Goal: Information Seeking & Learning: Understand process/instructions

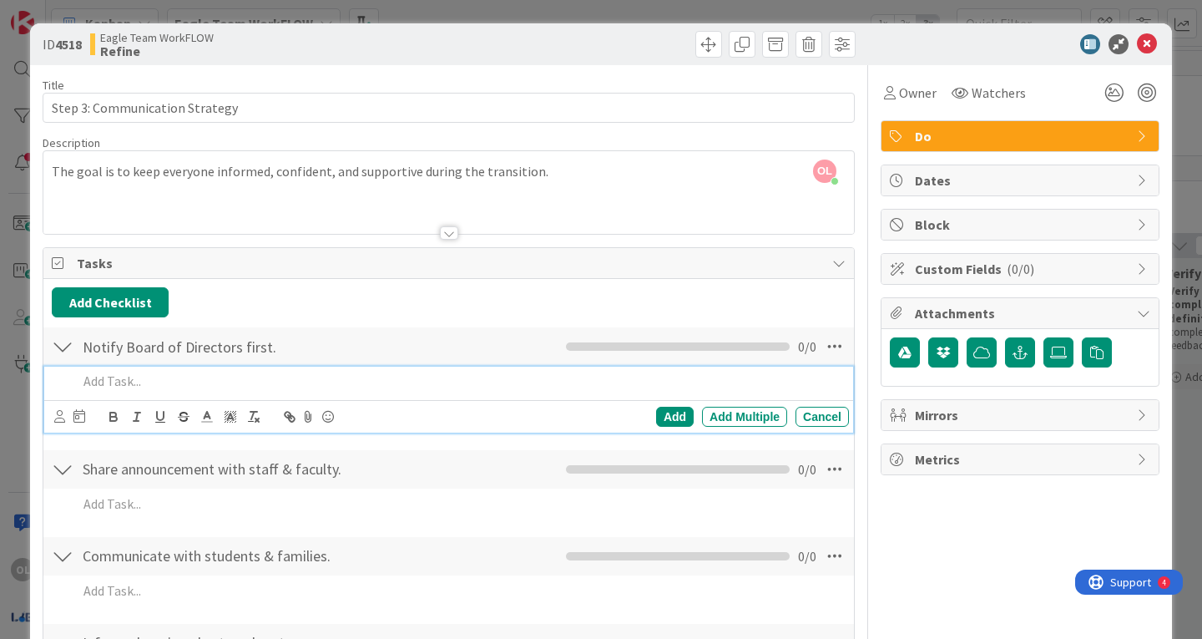
scroll to position [56, 0]
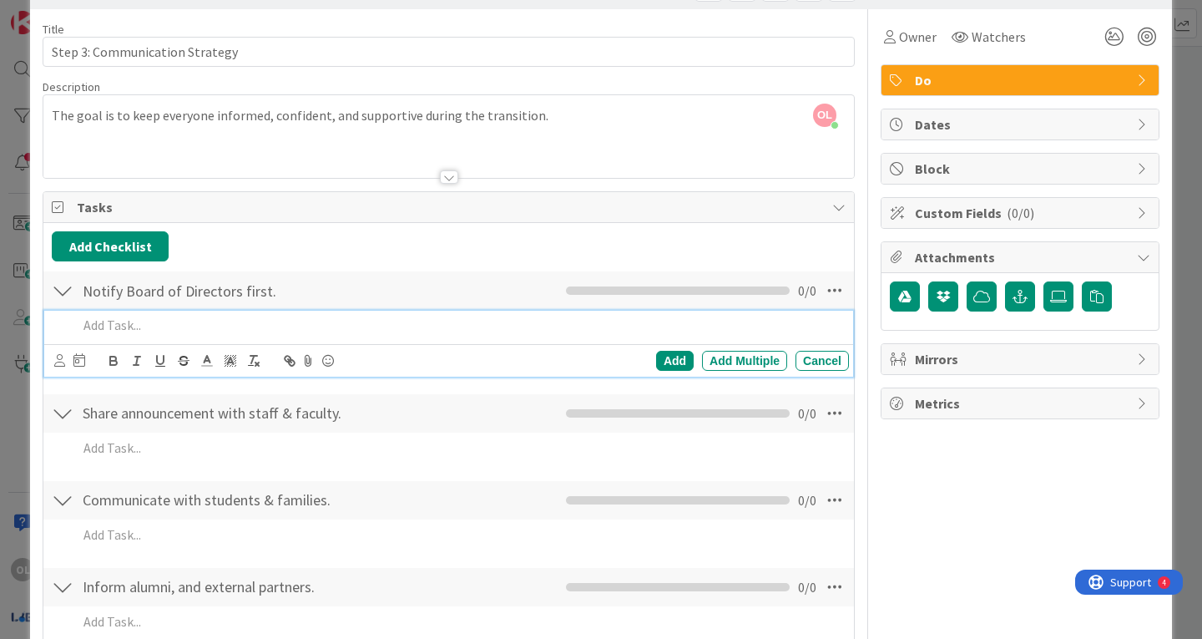
click at [123, 326] on p at bounding box center [460, 325] width 765 height 19
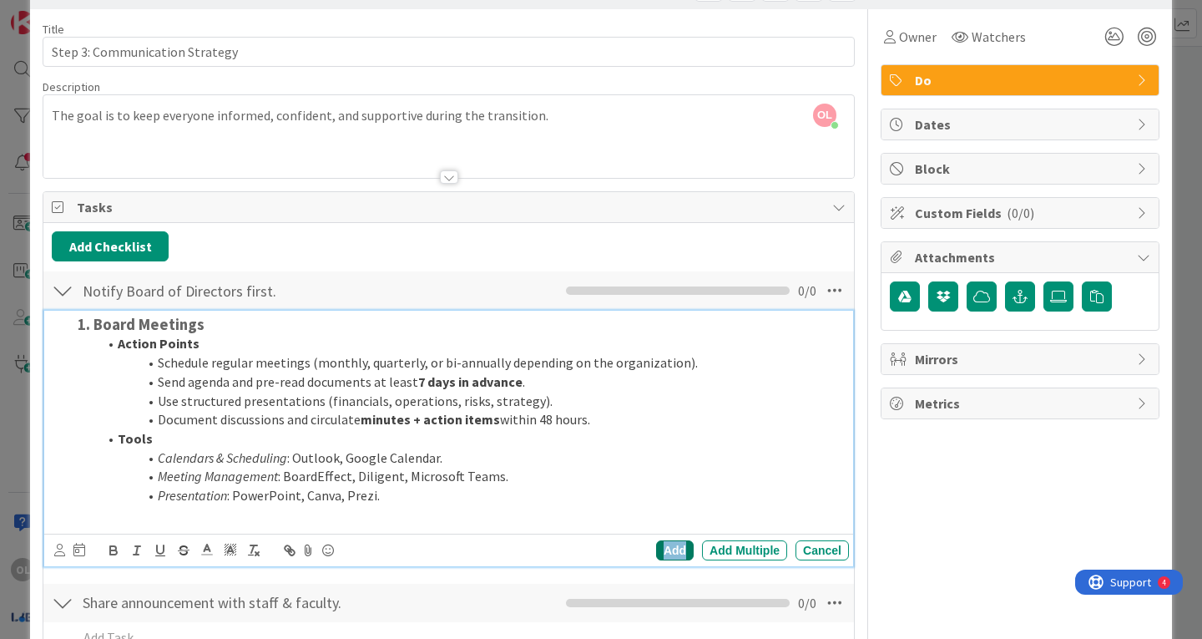
click at [666, 550] on div "Add" at bounding box center [675, 550] width 38 height 20
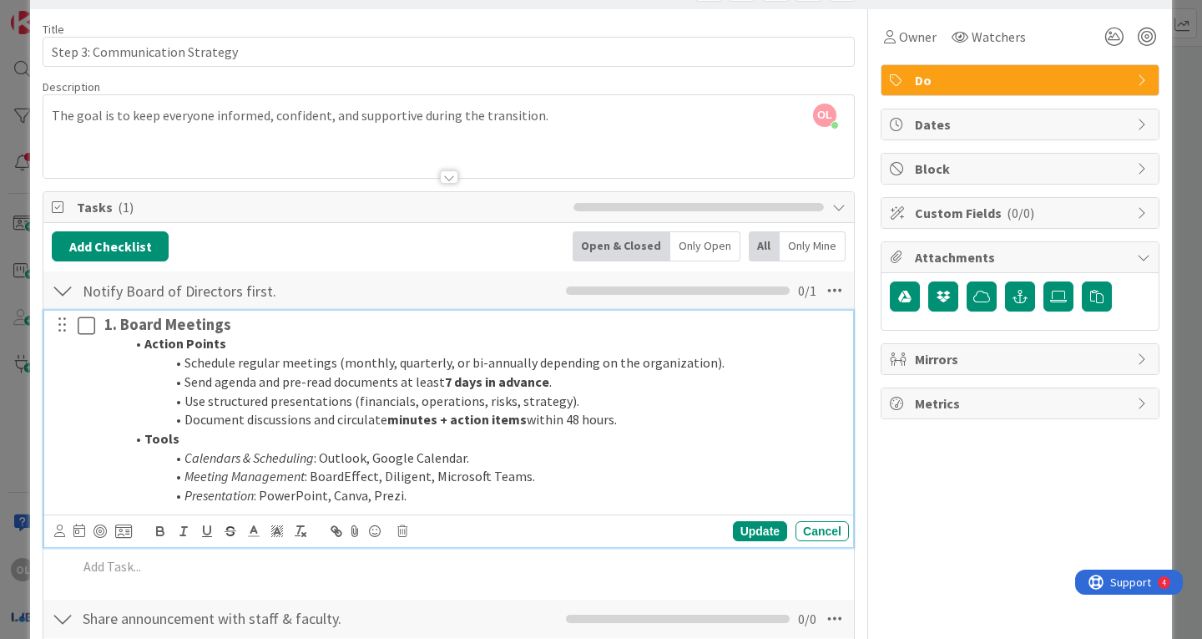
click at [88, 327] on icon at bounding box center [87, 326] width 18 height 20
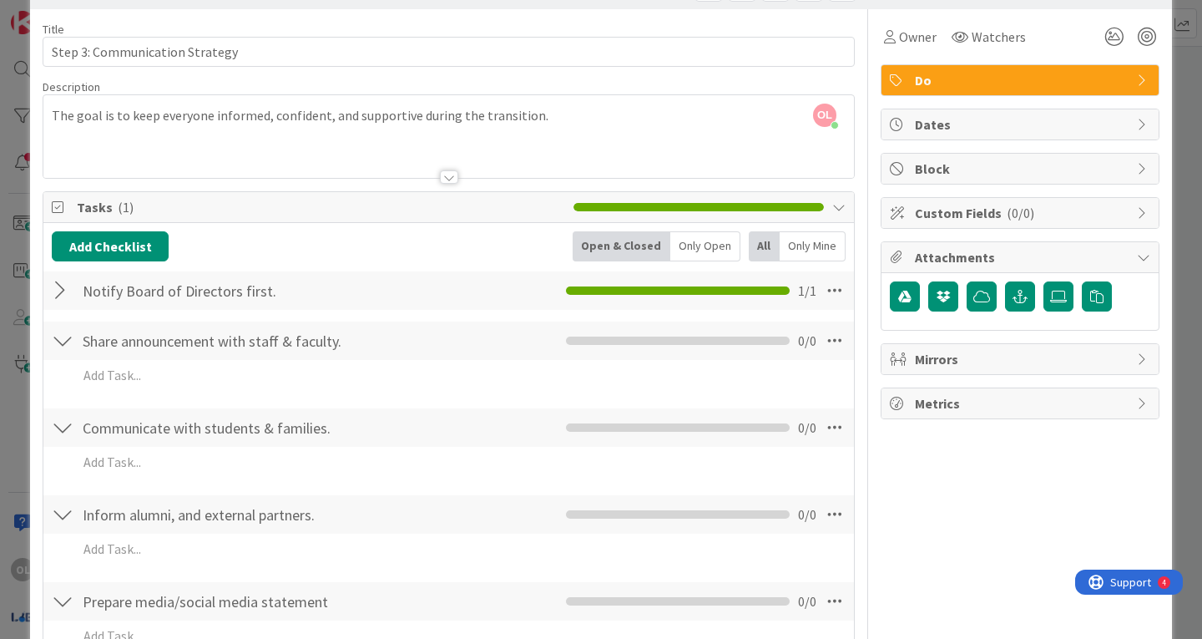
click at [55, 292] on div at bounding box center [63, 291] width 22 height 30
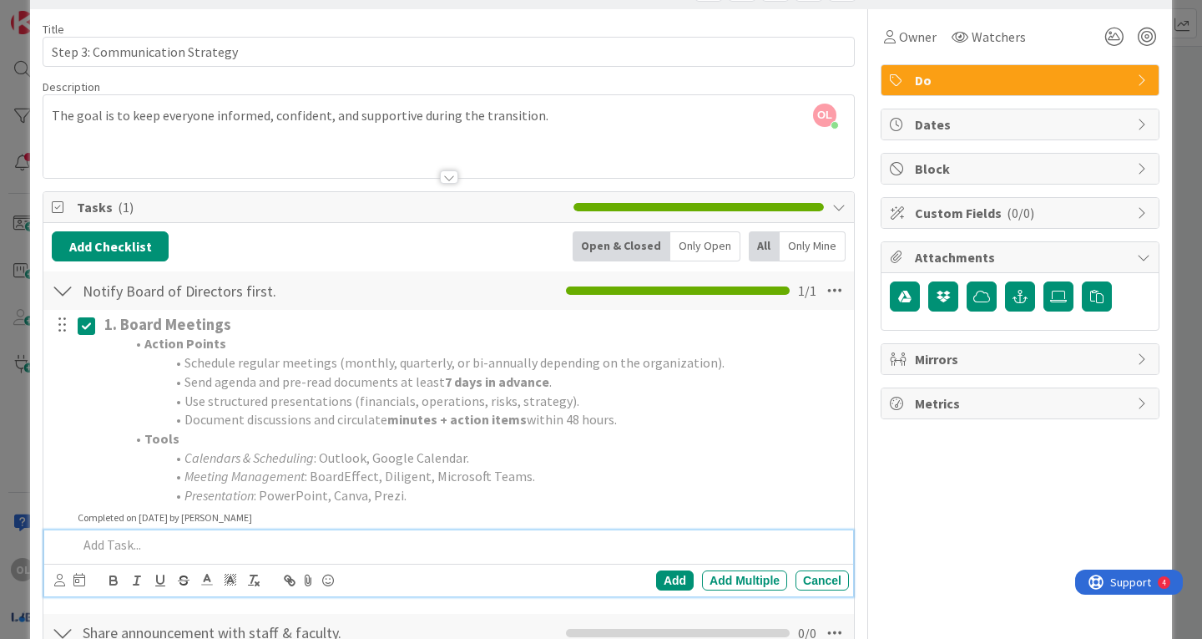
click at [120, 541] on p at bounding box center [460, 544] width 765 height 19
click at [107, 543] on p at bounding box center [460, 544] width 765 height 19
click at [99, 540] on p at bounding box center [460, 544] width 765 height 19
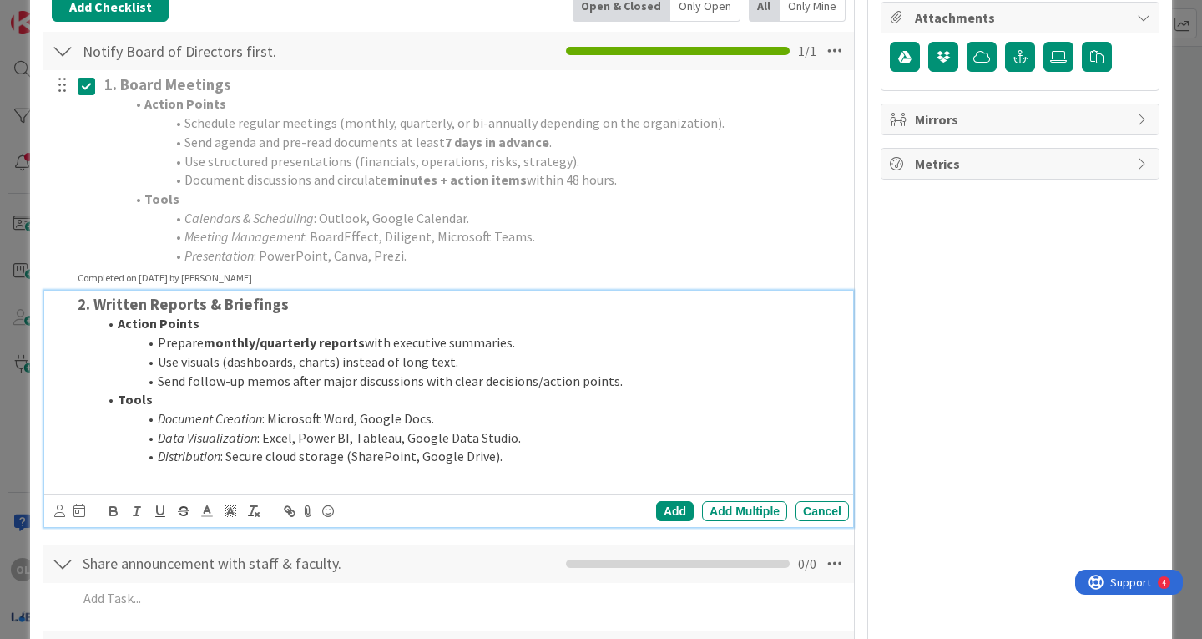
scroll to position [296, 0]
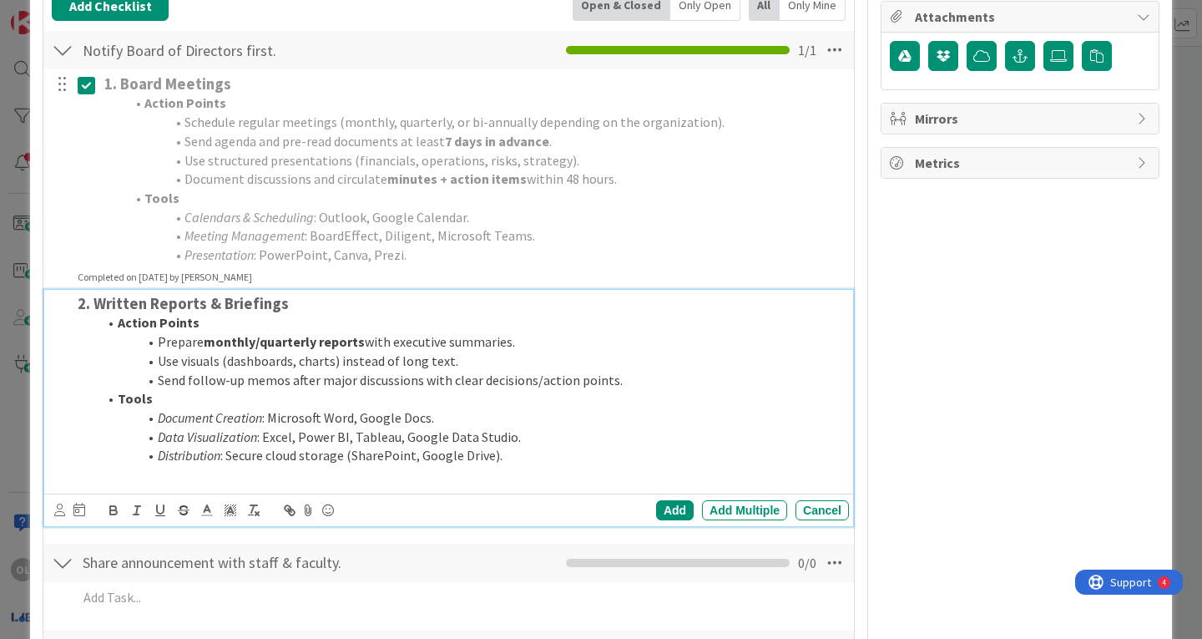
click at [471, 153] on li "Use structured presentations (financials, operations, risks, strategy)." at bounding box center [483, 160] width 718 height 19
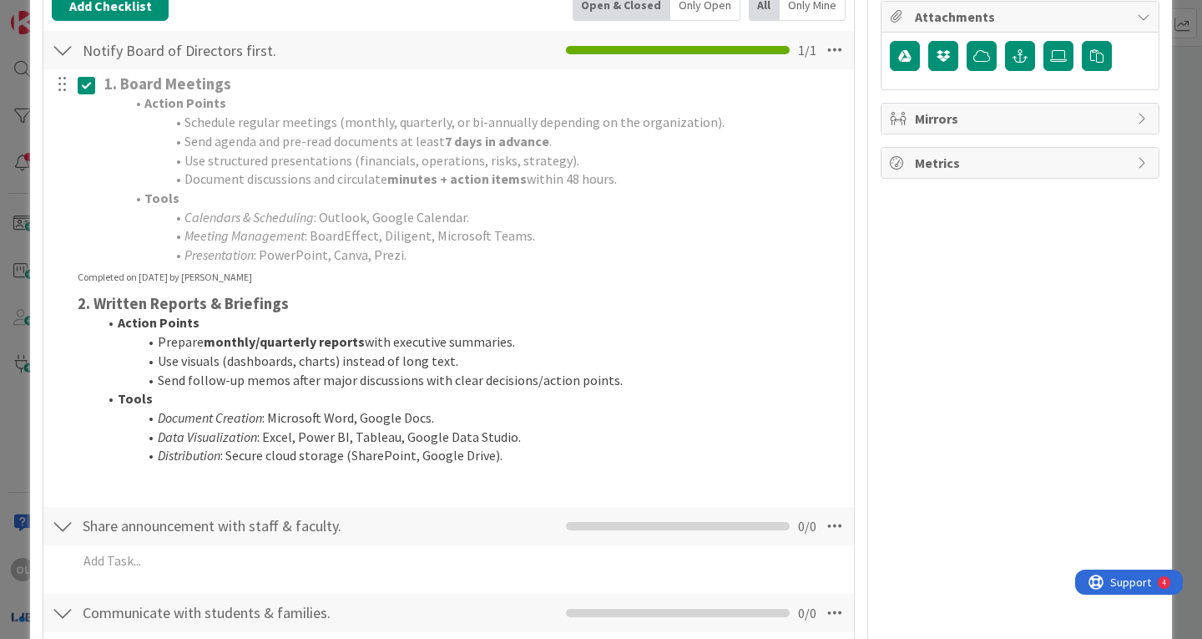
click at [190, 103] on strong "Action Points" at bounding box center [185, 102] width 82 height 17
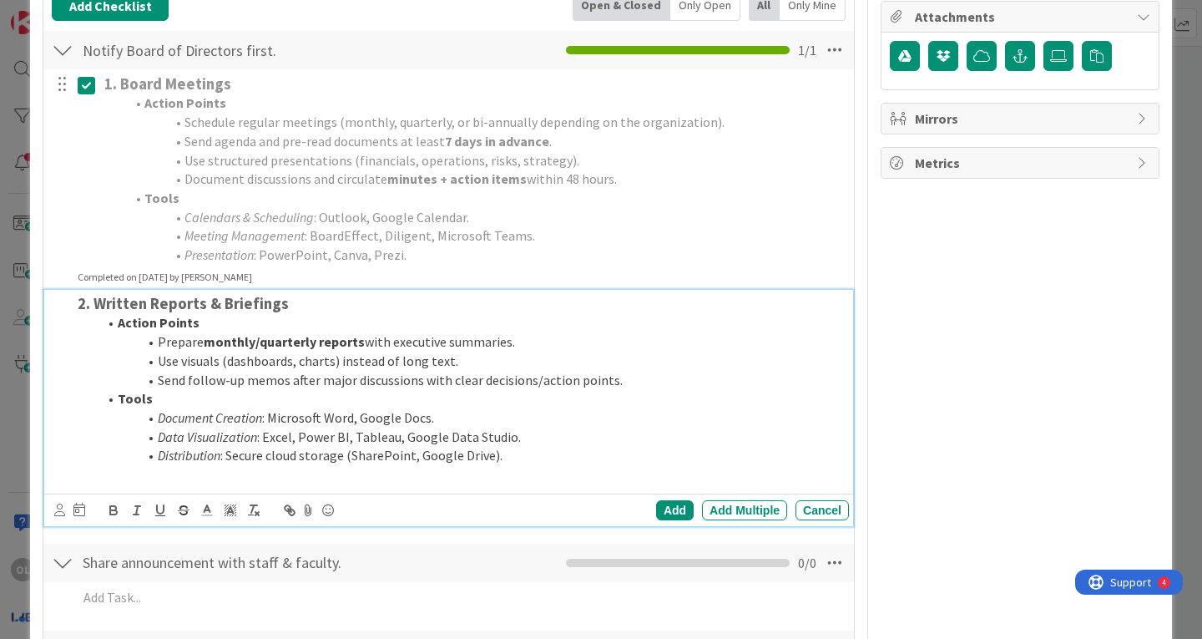
click at [240, 398] on li "Tools" at bounding box center [470, 398] width 745 height 19
click at [86, 94] on icon at bounding box center [87, 85] width 18 height 20
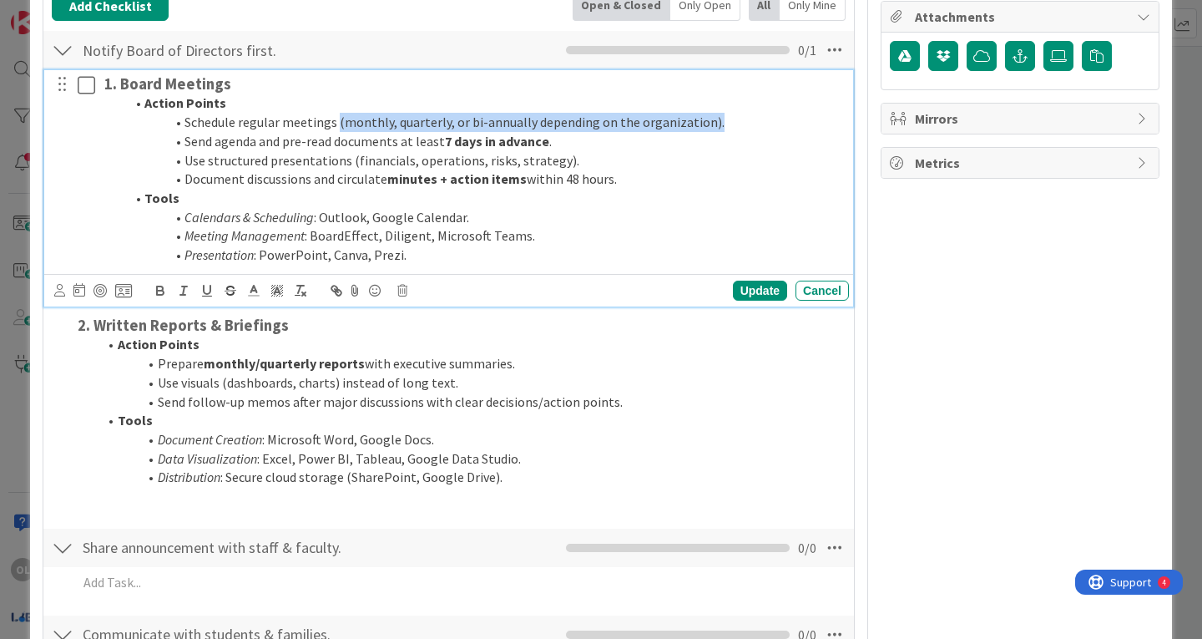
drag, startPoint x: 707, startPoint y: 122, endPoint x: 335, endPoint y: 124, distance: 372.4
click at [335, 124] on li "Schedule regular meetings (monthly, quarterly, or bi-annually depending on the …" at bounding box center [483, 122] width 718 height 19
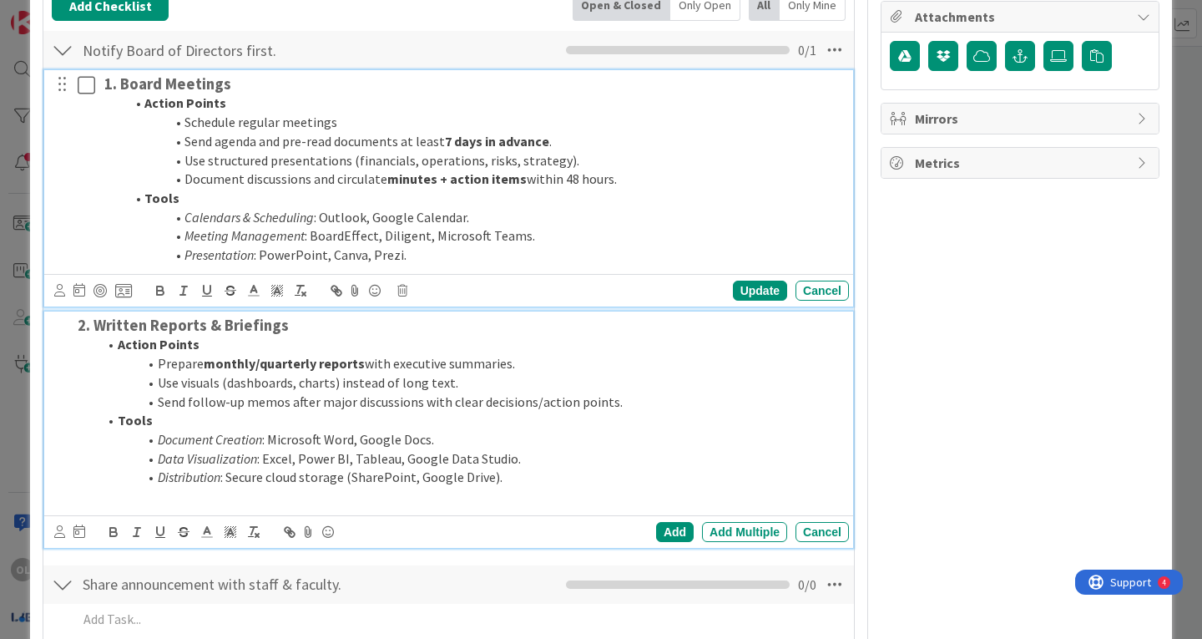
click at [506, 377] on li "Use visuals (dashboards, charts) instead of long text." at bounding box center [470, 382] width 745 height 19
